Goal: Task Accomplishment & Management: Complete application form

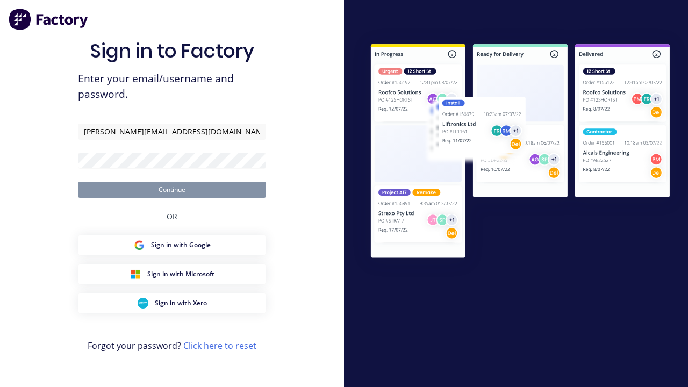
type input "[PERSON_NAME][EMAIL_ADDRESS][DOMAIN_NAME]"
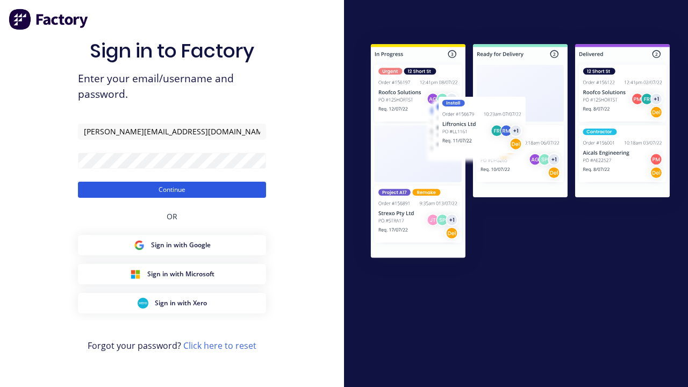
click at [172, 189] on button "Continue" at bounding box center [172, 190] width 188 height 16
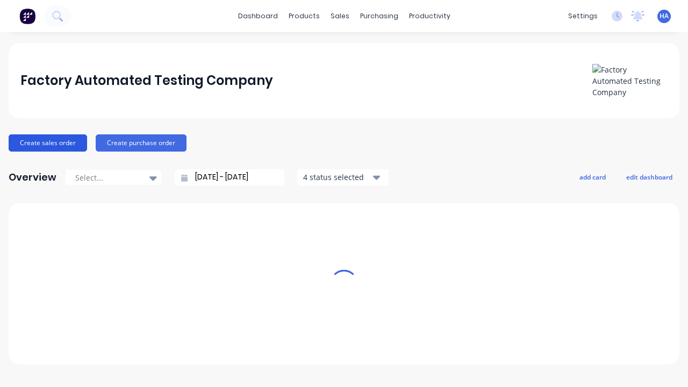
click at [47, 142] on button "Create sales order" at bounding box center [48, 142] width 78 height 17
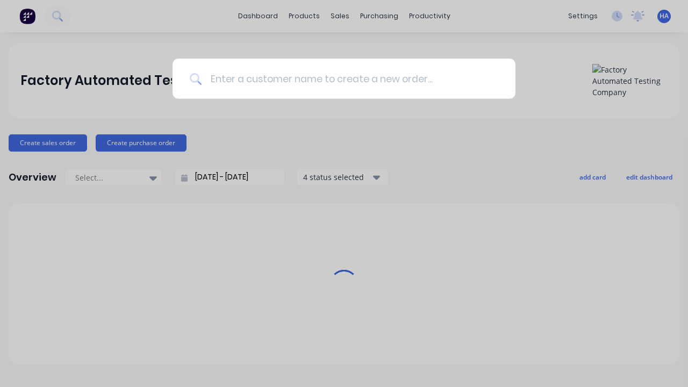
click at [349, 78] on input at bounding box center [350, 79] width 297 height 40
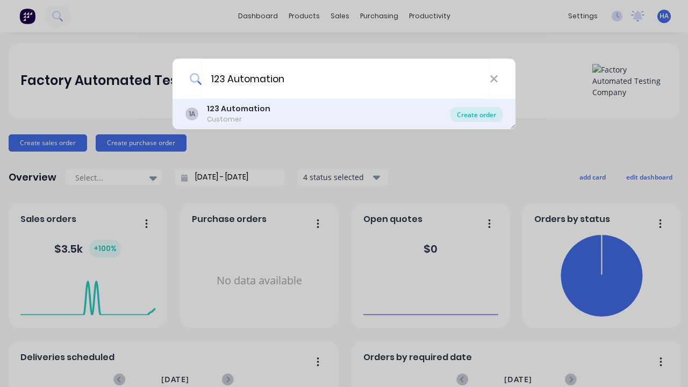
type input "123 Automation"
click at [476, 114] on div "Create order" at bounding box center [476, 114] width 52 height 15
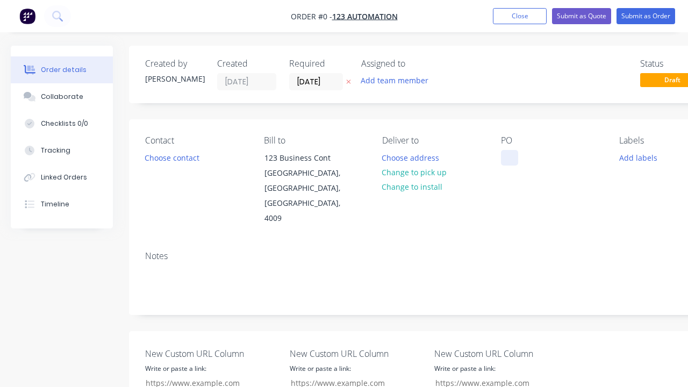
click at [509, 157] on div at bounding box center [509, 158] width 17 height 16
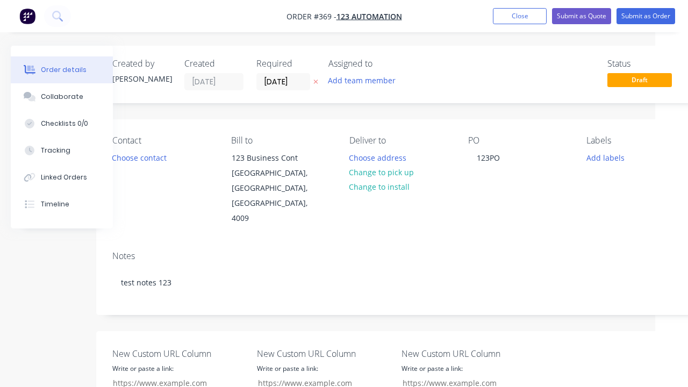
scroll to position [108, 33]
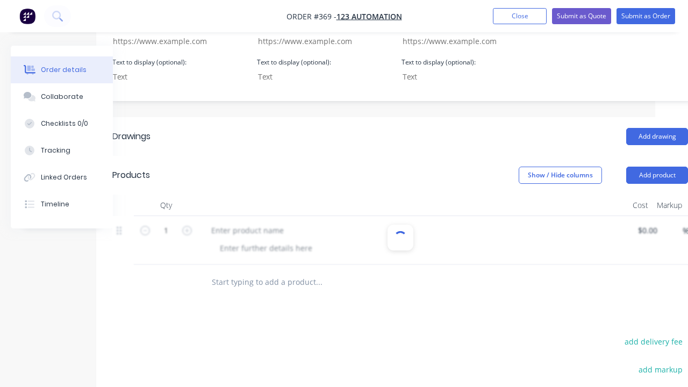
scroll to position [348, 0]
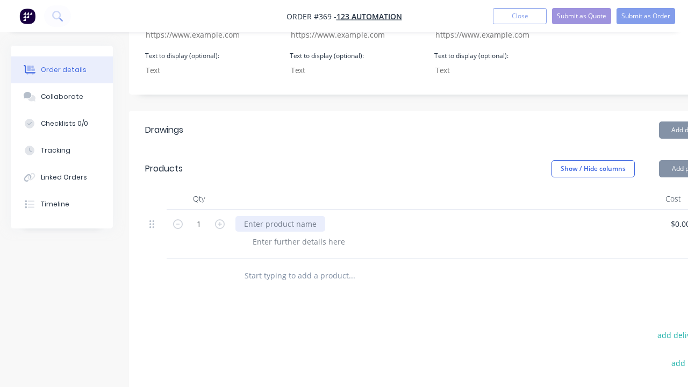
click at [279, 216] on div at bounding box center [280, 224] width 90 height 16
click at [297, 234] on div at bounding box center [299, 242] width 110 height 16
click at [675, 210] on div "1 Basic Product - Automated $0.00 $0.00 % $0.00 $0.00 $0.00 $0.00" at bounding box center [433, 234] width 576 height 49
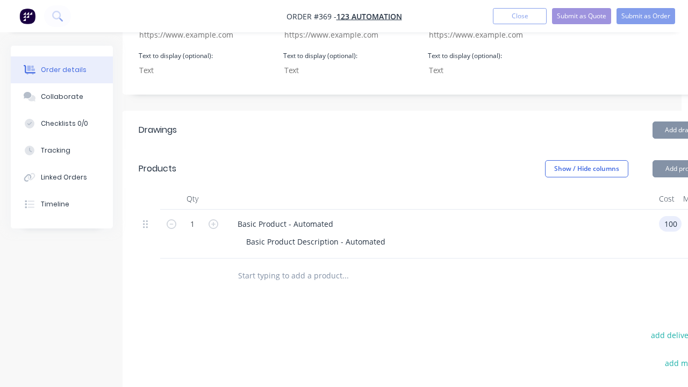
scroll to position [0, 0]
click at [681, 210] on div "%" at bounding box center [694, 234] width 27 height 49
type input "$100.00"
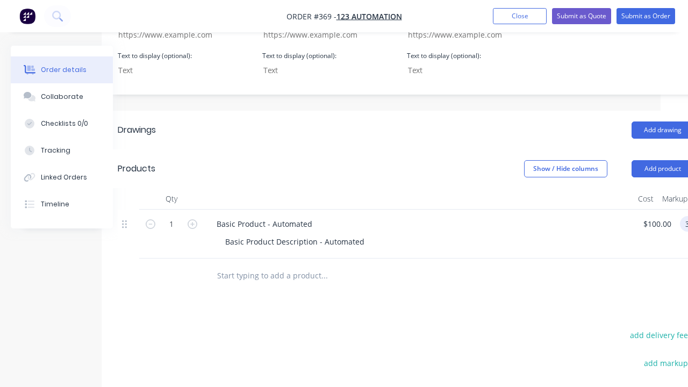
scroll to position [348, 32]
type input "30"
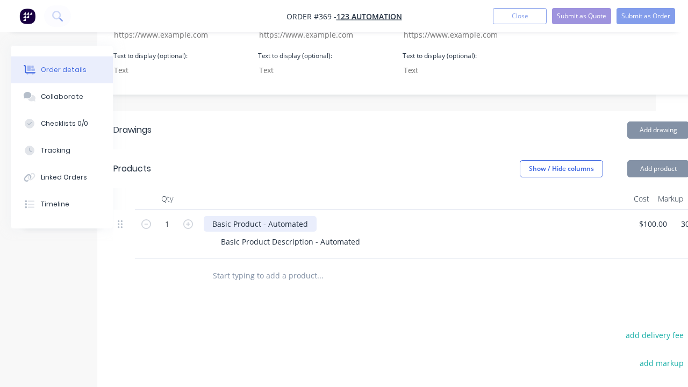
click at [316, 216] on div "Basic Product - Automated" at bounding box center [260, 224] width 113 height 16
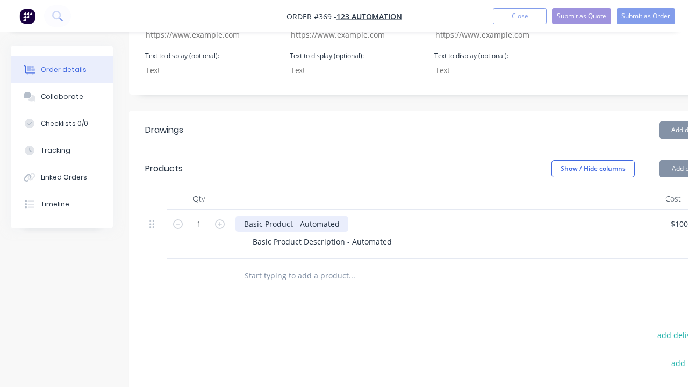
type input "$130.00"
click at [645, 16] on button "Submit as Order" at bounding box center [645, 16] width 59 height 16
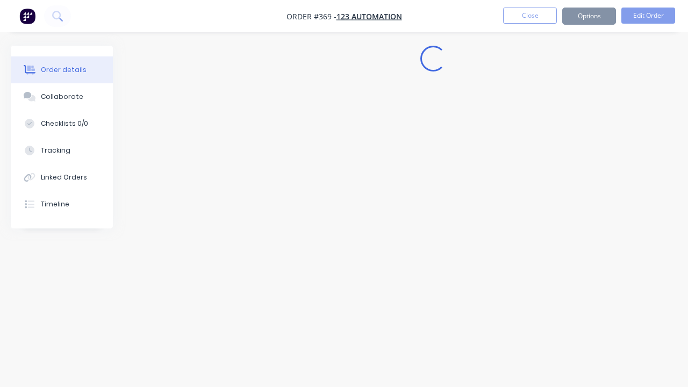
scroll to position [0, 0]
